Goal: Transaction & Acquisition: Purchase product/service

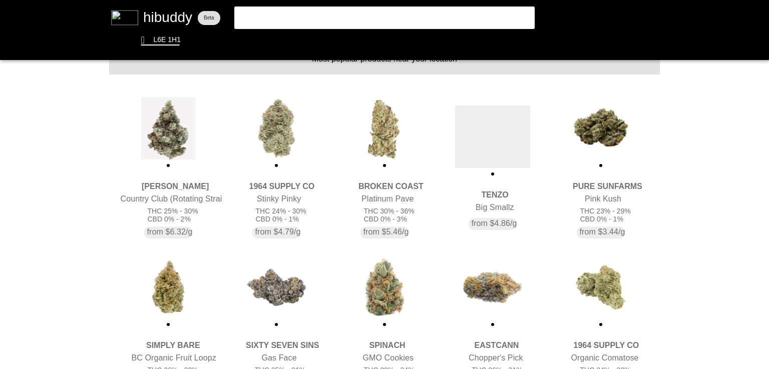
drag, startPoint x: 571, startPoint y: 157, endPoint x: 274, endPoint y: 151, distance: 297.3
click at [274, 151] on flt-glass-pane at bounding box center [384, 184] width 769 height 369
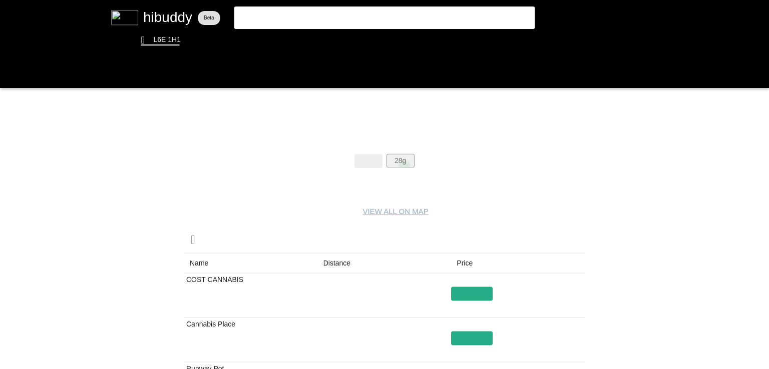
click at [404, 167] on flt-glass-pane at bounding box center [384, 184] width 769 height 369
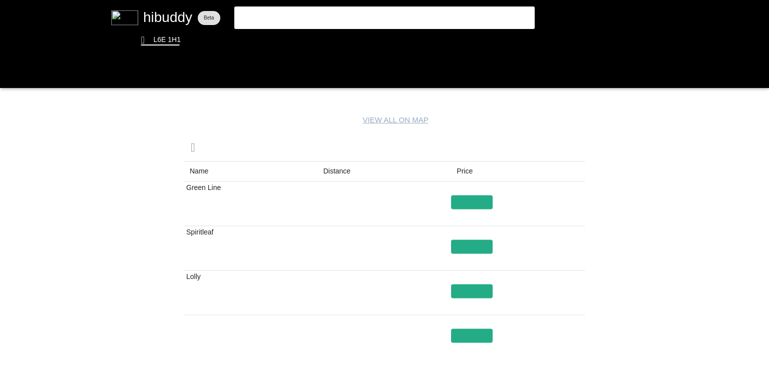
click at [339, 180] on flt-glass-pane at bounding box center [384, 184] width 769 height 369
click at [480, 250] on flt-glass-pane at bounding box center [384, 184] width 769 height 369
